Goal: Navigation & Orientation: Find specific page/section

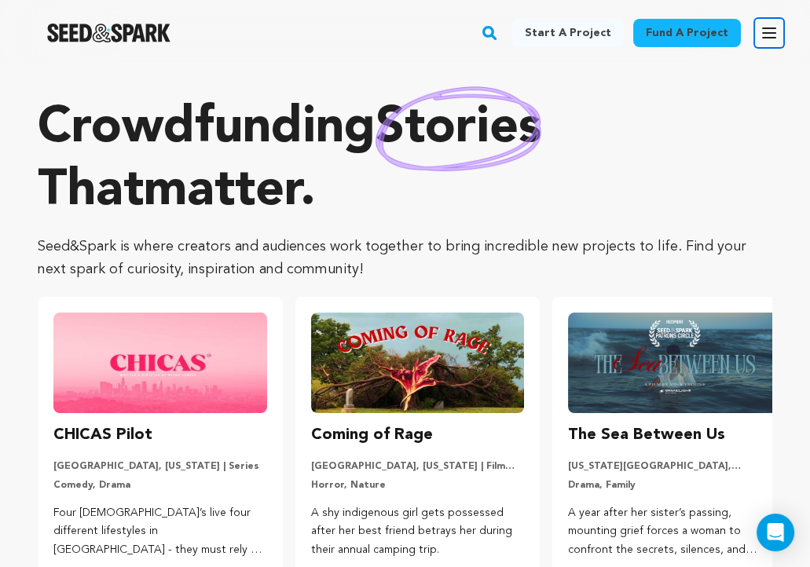
click at [770, 30] on icon "button" at bounding box center [768, 33] width 19 height 19
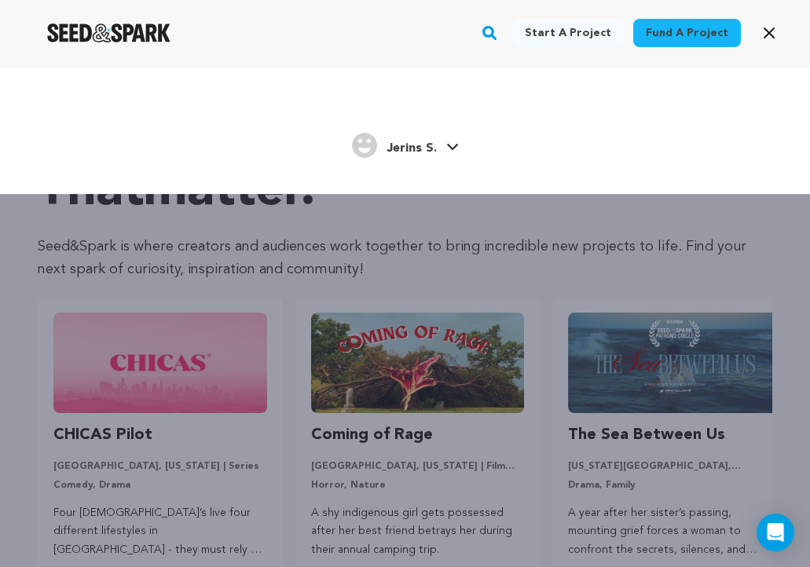
click at [427, 139] on h4 "Jerins S." at bounding box center [411, 148] width 50 height 19
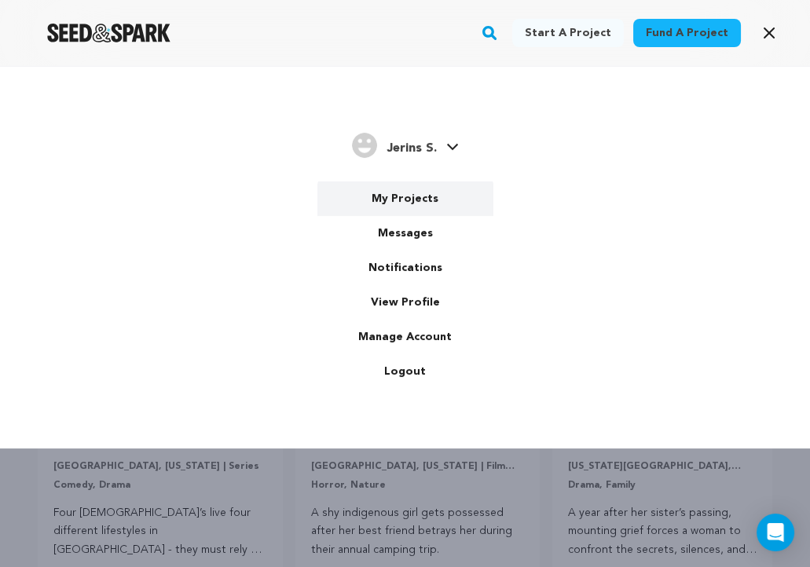
click at [409, 193] on link "My Projects" at bounding box center [405, 198] width 176 height 35
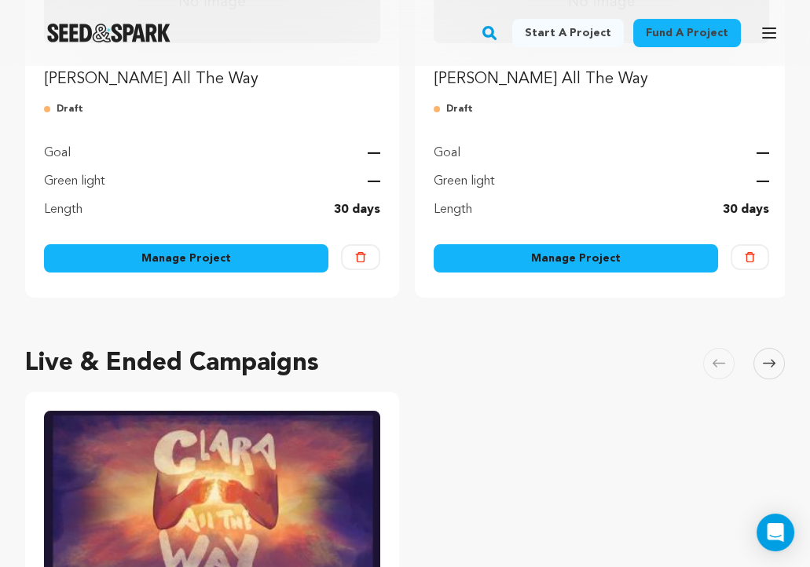
scroll to position [562, 0]
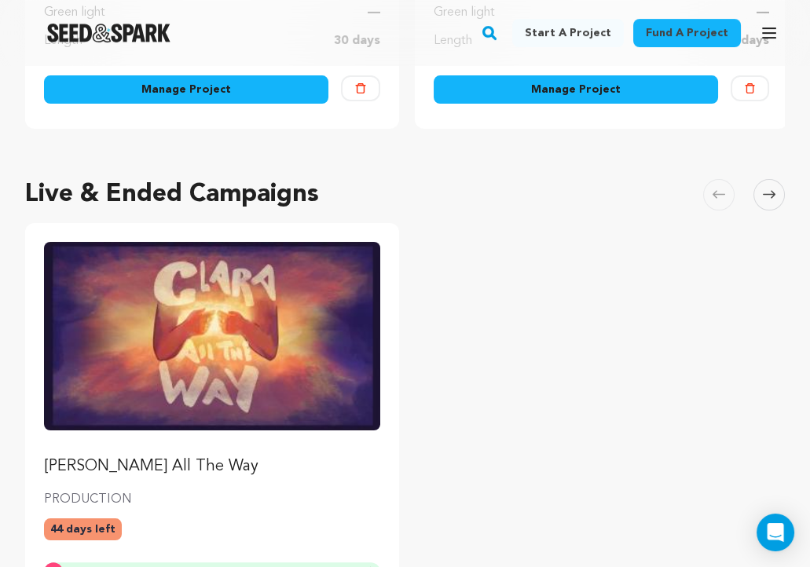
click at [242, 439] on link "[PERSON_NAME] All The Way" at bounding box center [212, 360] width 336 height 236
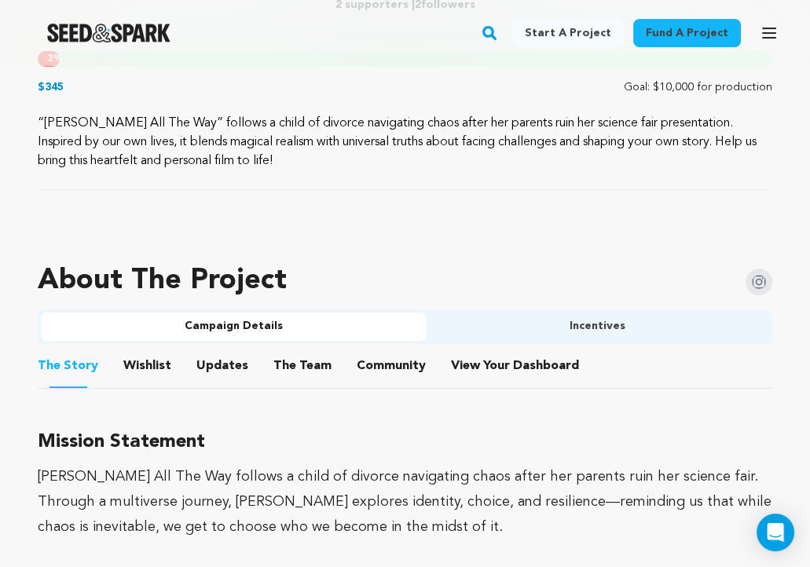
scroll to position [801, 0]
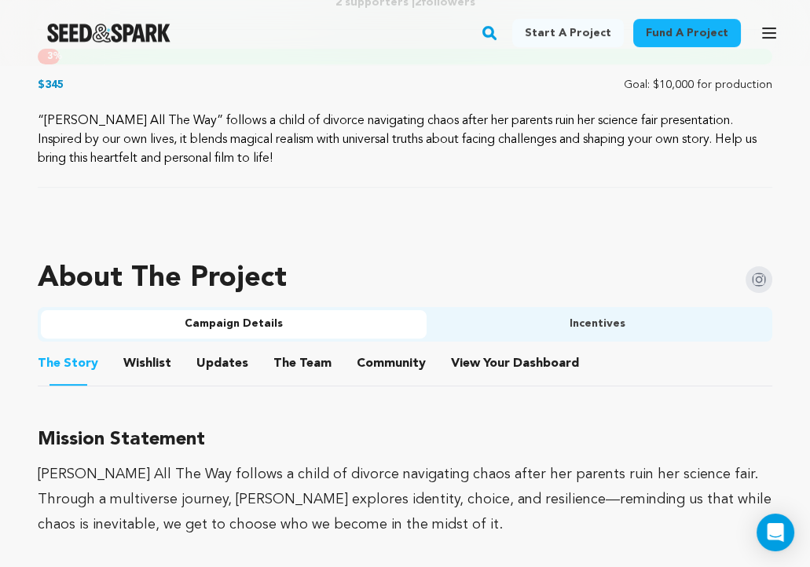
click at [573, 311] on button "Incentives" at bounding box center [597, 324] width 343 height 28
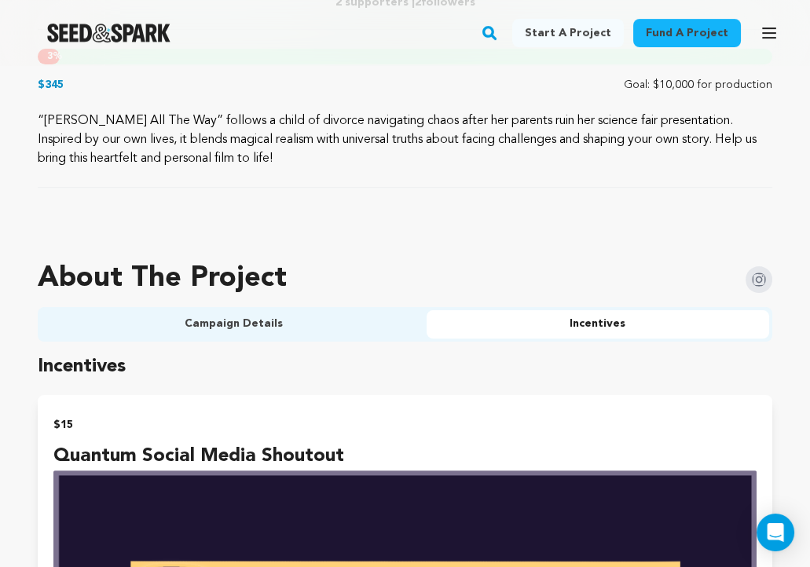
click at [317, 305] on div "About The Project" at bounding box center [405, 279] width 734 height 57
click at [262, 324] on button "Campaign Details" at bounding box center [234, 324] width 386 height 28
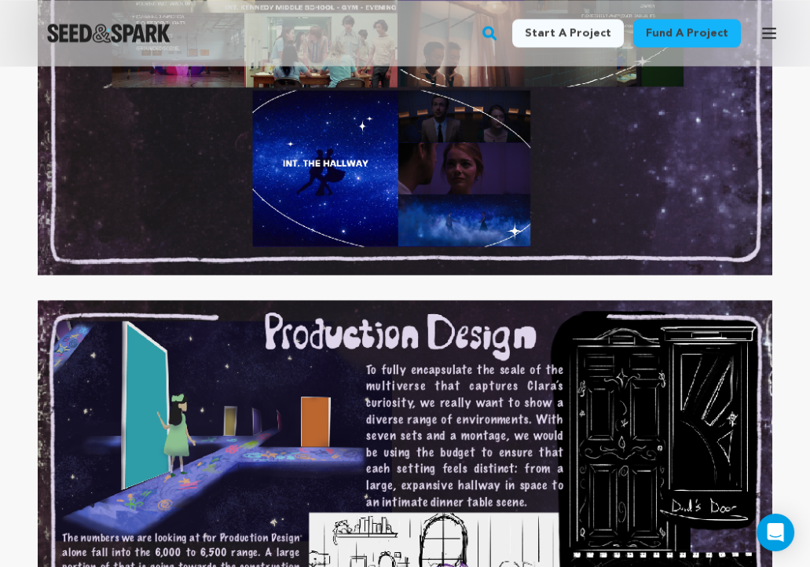
scroll to position [3686, 0]
